Goal: Download file/media

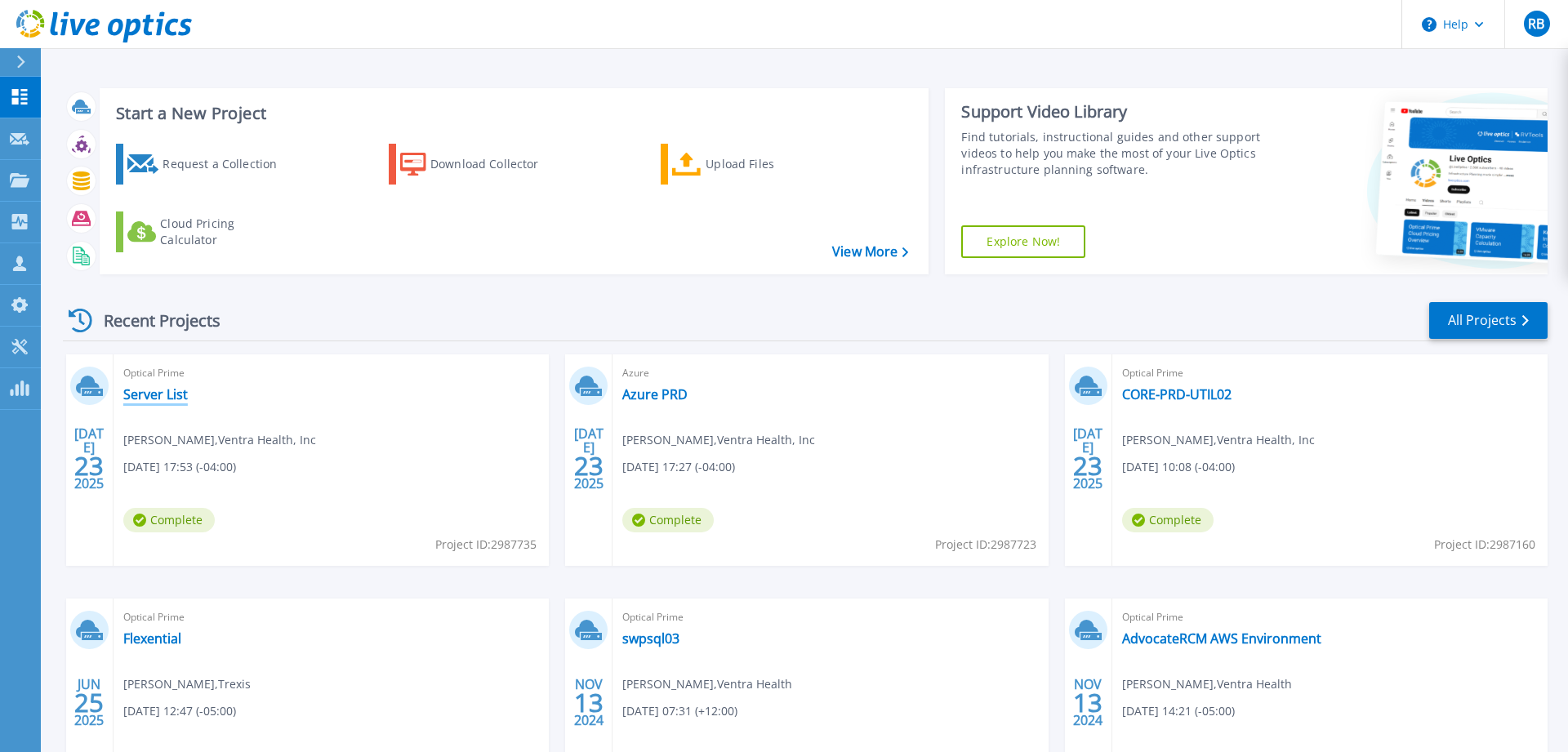
click at [164, 394] on link "Server List" at bounding box center [155, 394] width 64 height 16
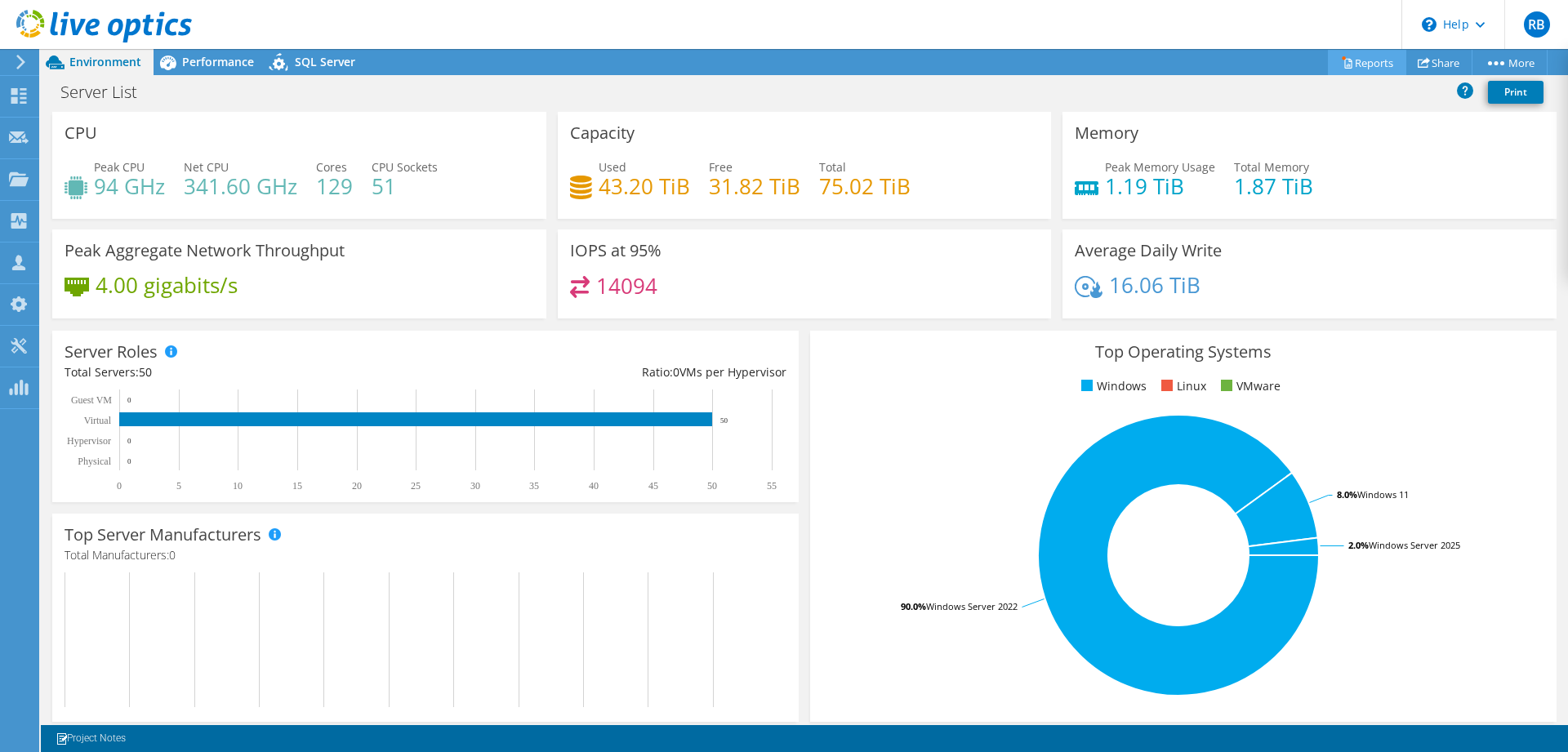
click at [1359, 62] on link "Reports" at bounding box center [1367, 62] width 78 height 25
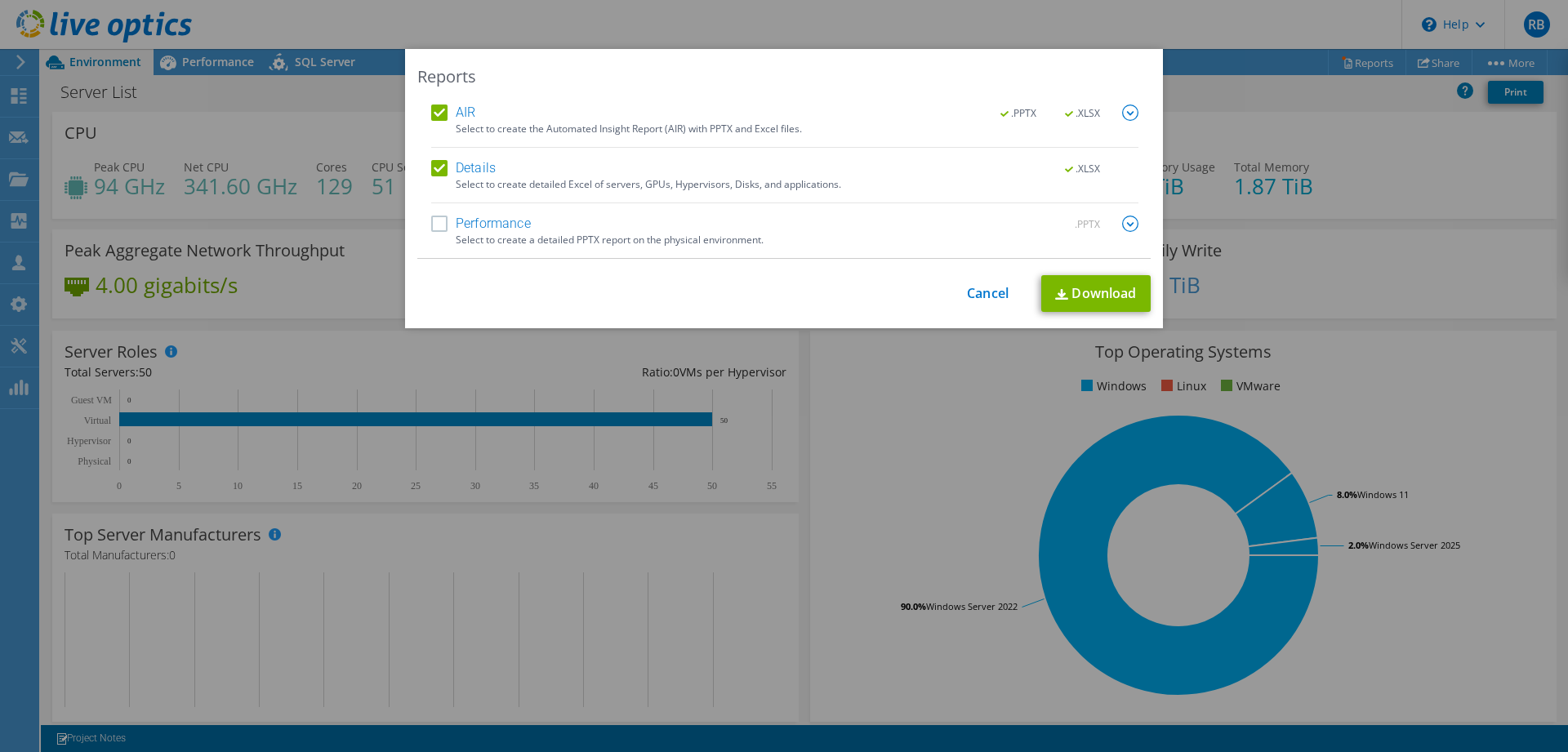
click at [1134, 115] on img at bounding box center [1130, 112] width 17 height 16
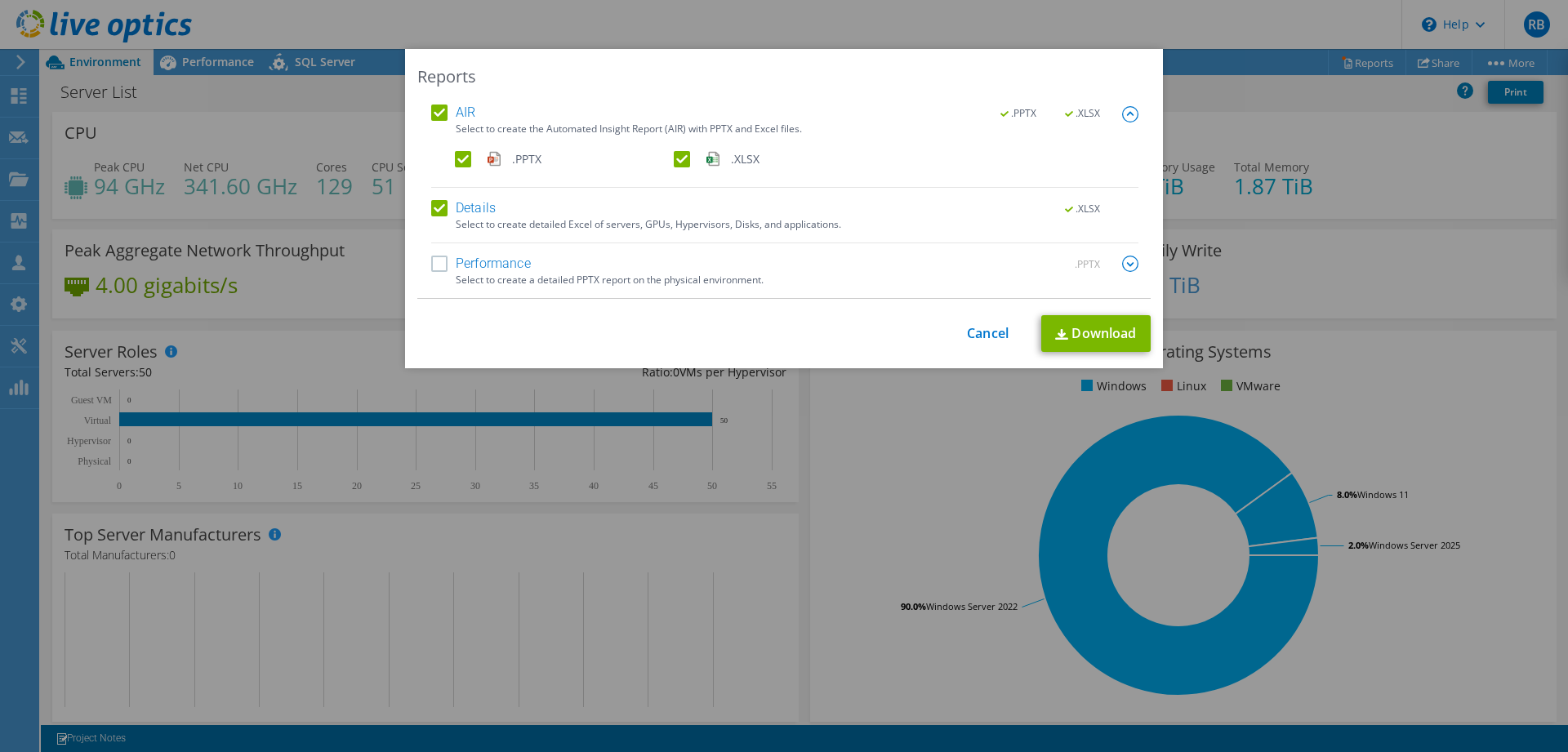
click at [1134, 113] on img at bounding box center [1130, 114] width 17 height 16
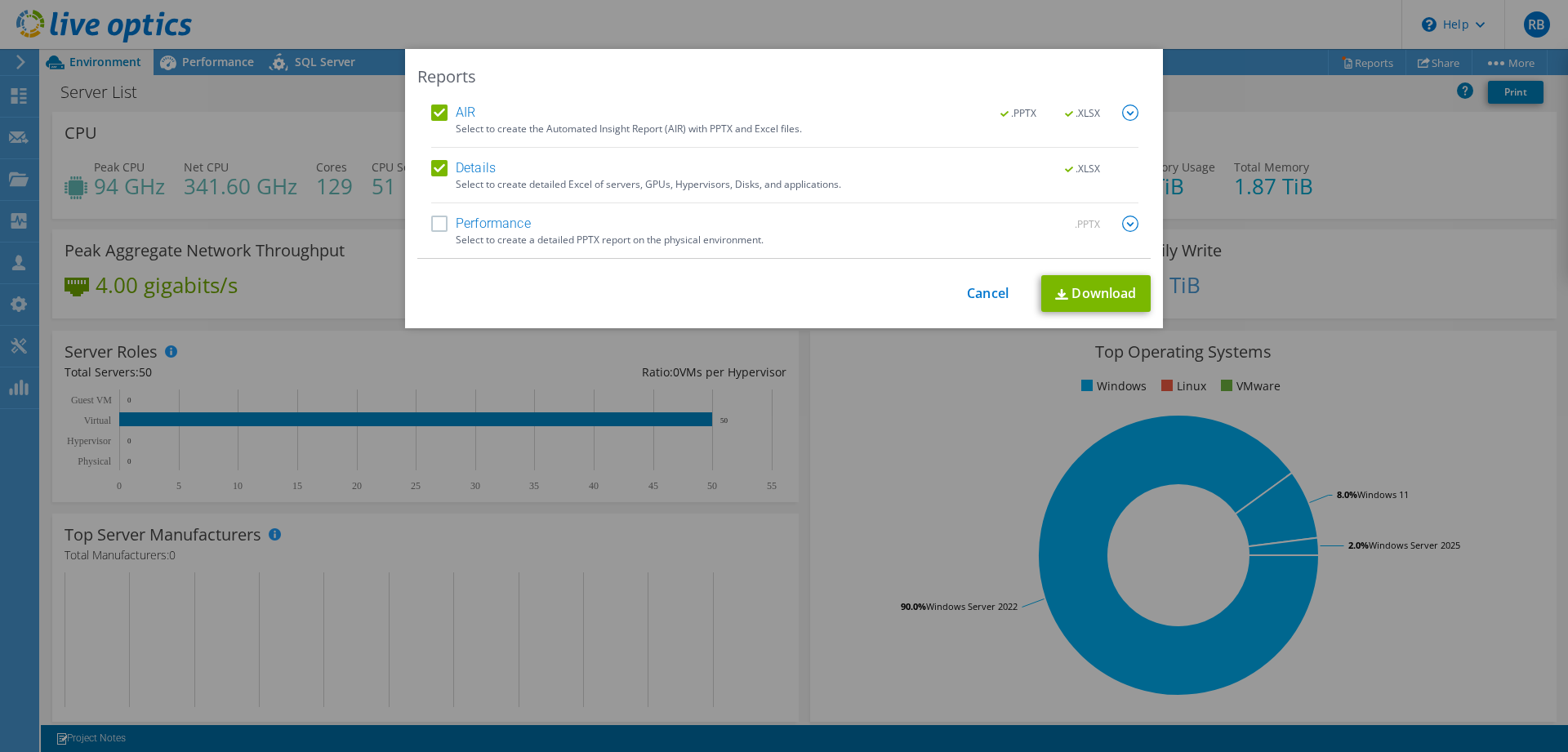
click at [1130, 226] on img at bounding box center [1130, 223] width 17 height 16
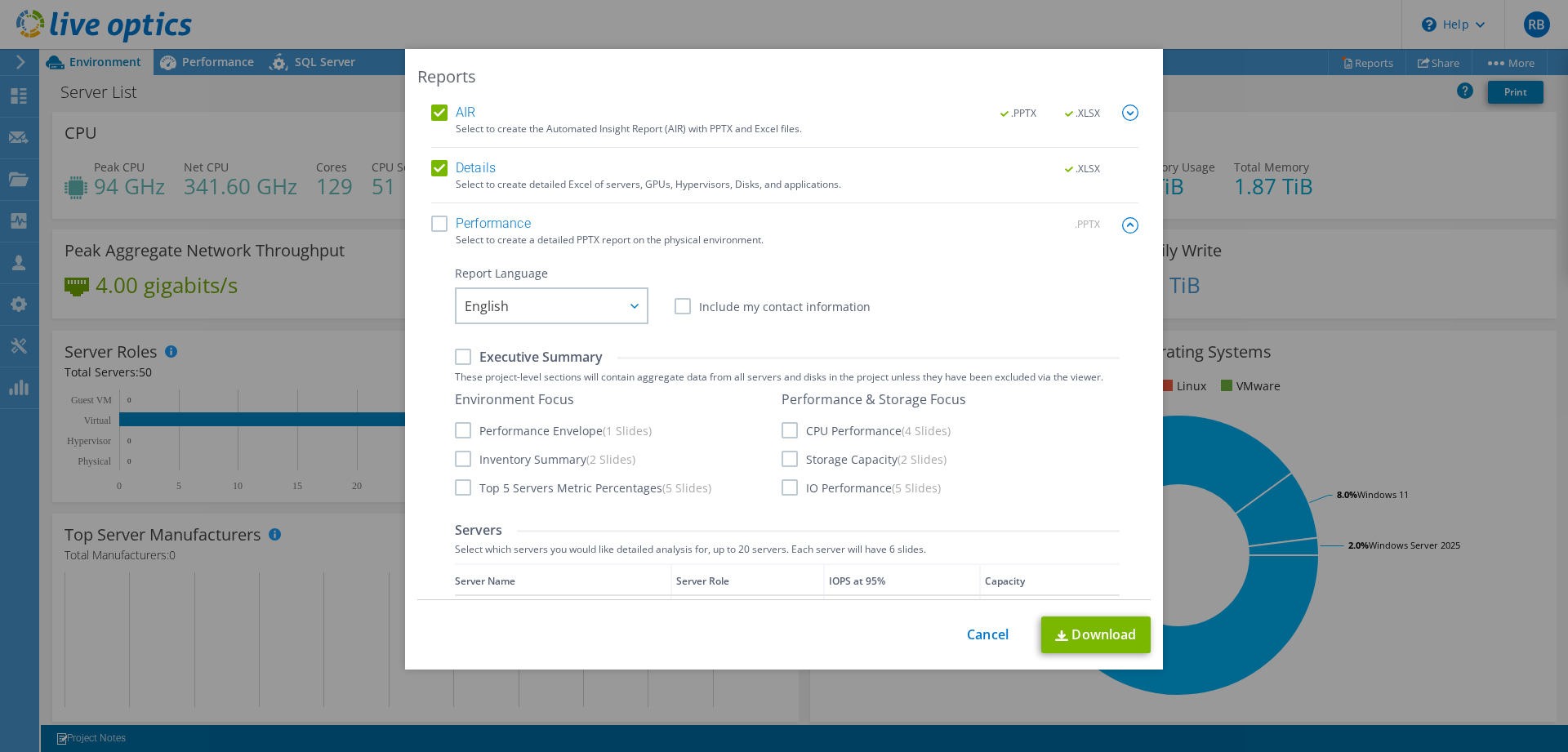
click at [1123, 225] on img at bounding box center [1130, 225] width 17 height 16
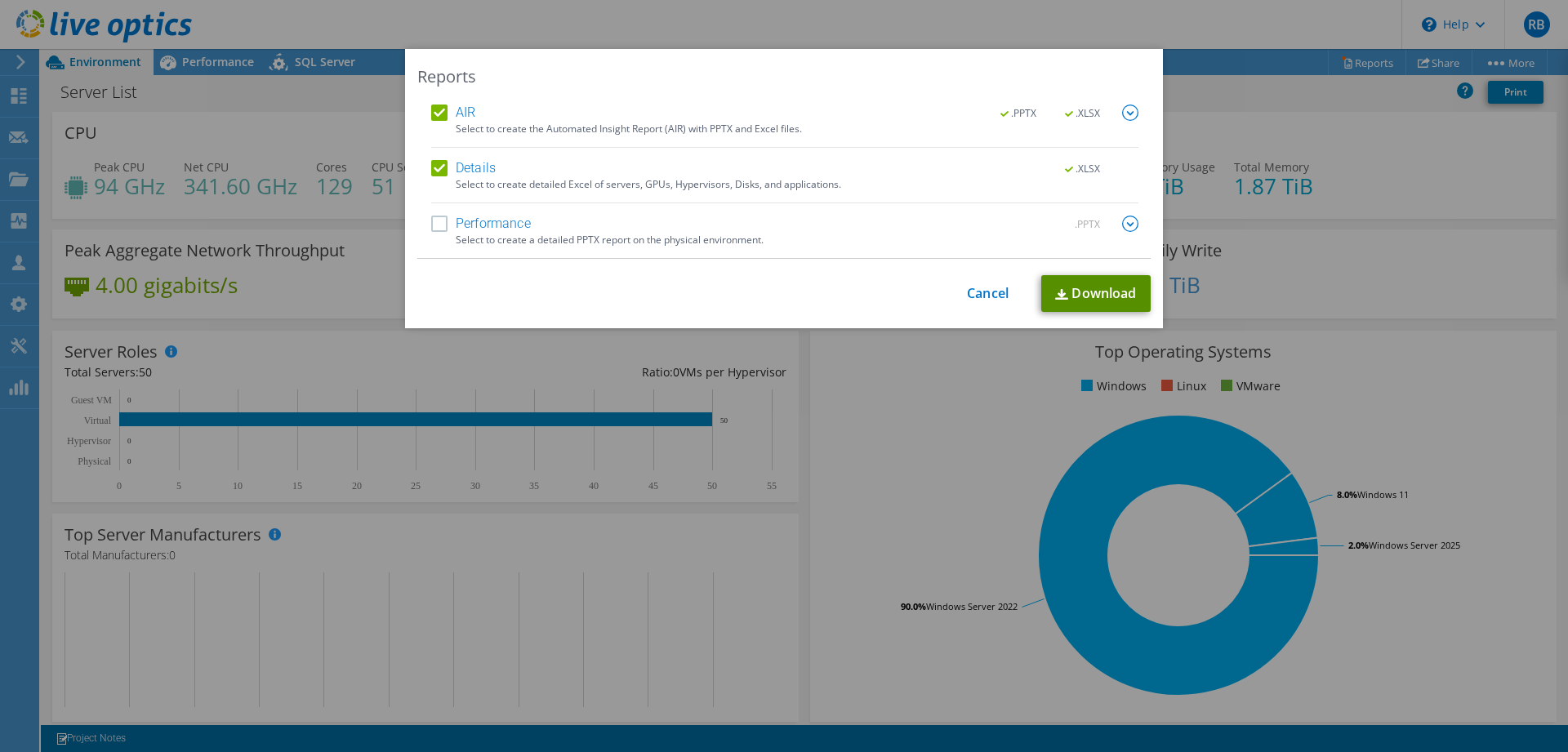
click at [1104, 301] on link "Download" at bounding box center [1096, 294] width 109 height 36
